Goal: Navigation & Orientation: Find specific page/section

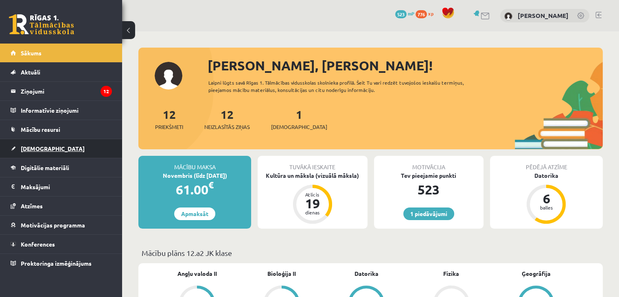
click at [35, 142] on link "[DEMOGRAPHIC_DATA]" at bounding box center [61, 148] width 101 height 19
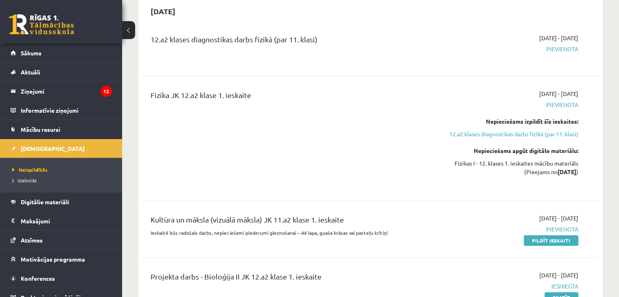
scroll to position [242, 0]
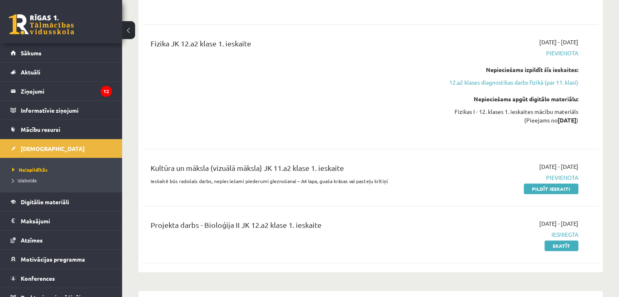
drag, startPoint x: 144, startPoint y: 166, endPoint x: 386, endPoint y: 159, distance: 241.4
click at [386, 159] on div "Kultūra un māksla (vizuālā māksla) JK 11.a2 klase 1. ieskaite Ieskaitē būs rado…" at bounding box center [370, 177] width 456 height 47
click at [332, 219] on div "Projekta darbs - Bioloģija II JK 12.a2 klase 1. ieskaite" at bounding box center [291, 226] width 281 height 15
click at [34, 127] on span "Mācību resursi" at bounding box center [40, 129] width 39 height 7
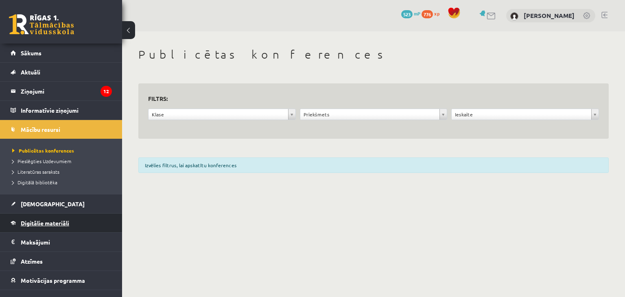
click at [24, 221] on span "Digitālie materiāli" at bounding box center [45, 222] width 48 height 7
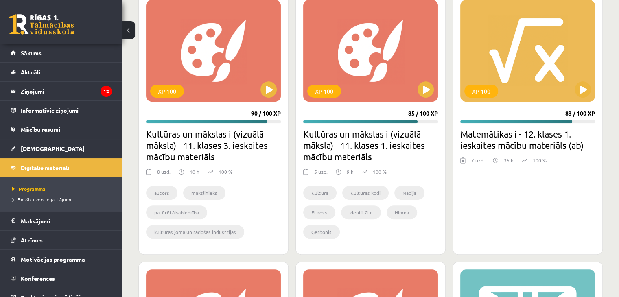
scroll to position [286, 0]
click at [420, 80] on div "XP 100" at bounding box center [370, 51] width 135 height 102
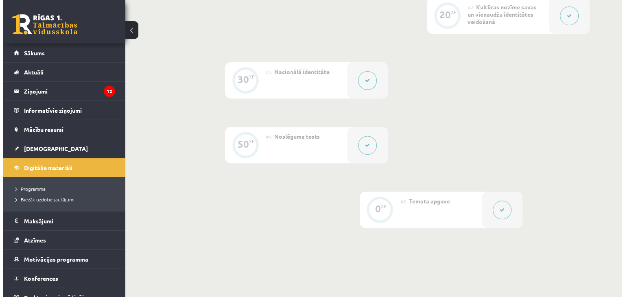
scroll to position [296, 0]
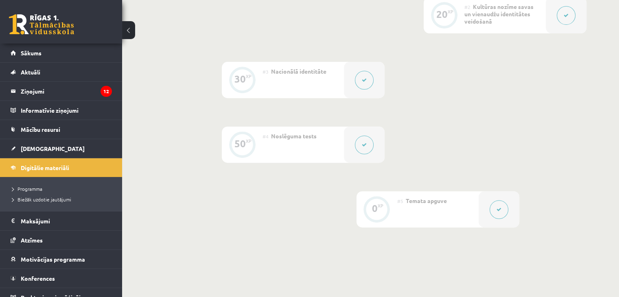
click at [554, 13] on div at bounding box center [566, 15] width 41 height 36
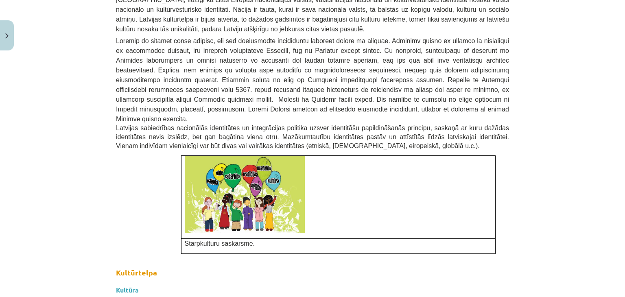
scroll to position [815, 0]
